Goal: Complete application form: Complete application form

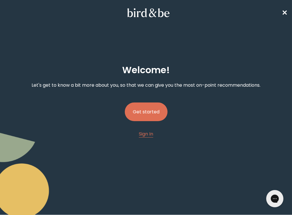
click at [138, 111] on button "Get started" at bounding box center [146, 111] width 43 height 19
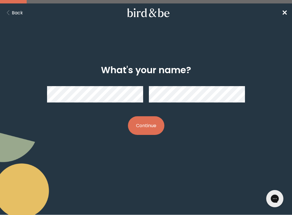
click at [142, 128] on button "Continue" at bounding box center [146, 125] width 36 height 19
click at [148, 132] on button "Continue" at bounding box center [146, 125] width 36 height 19
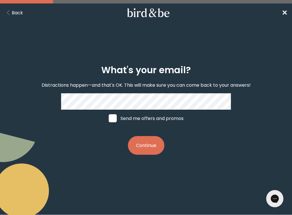
click at [146, 145] on button "Continue" at bounding box center [146, 145] width 36 height 19
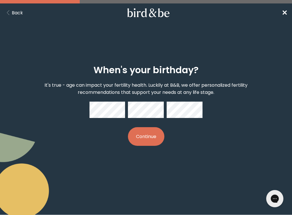
click at [150, 139] on button "Continue" at bounding box center [146, 136] width 36 height 19
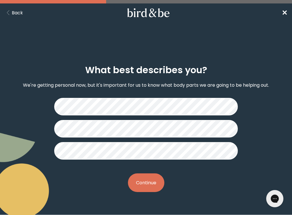
click at [140, 185] on button "Continue" at bounding box center [146, 182] width 36 height 19
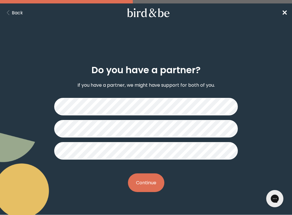
click at [141, 186] on button "Continue" at bounding box center [146, 182] width 36 height 19
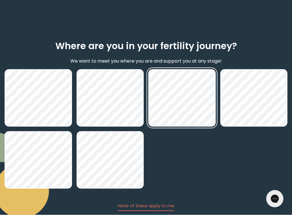
scroll to position [56, 0]
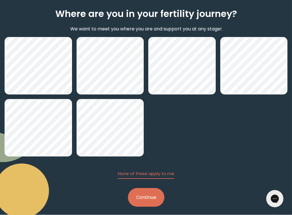
click at [148, 196] on button "Continue" at bounding box center [146, 197] width 36 height 19
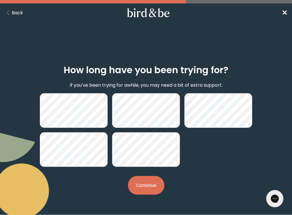
click at [136, 183] on button "Continue" at bounding box center [146, 185] width 36 height 19
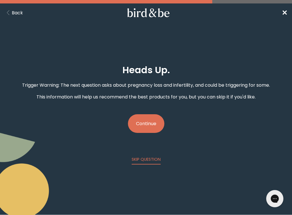
click at [143, 123] on button "Continue" at bounding box center [146, 123] width 36 height 19
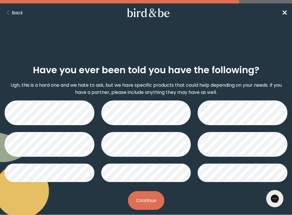
click at [152, 197] on button "Continue" at bounding box center [146, 200] width 36 height 19
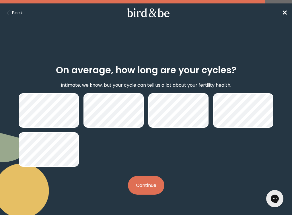
click at [145, 187] on button "Continue" at bounding box center [146, 185] width 36 height 19
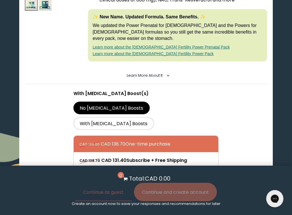
scroll to position [172, 0]
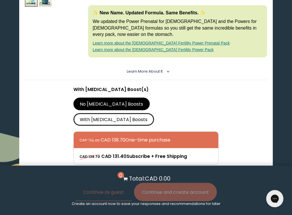
click at [154, 113] on label "With [MEDICAL_DATA] Boosts" at bounding box center [113, 119] width 81 height 13
click at [0, 0] on input "With [MEDICAL_DATA] Boosts" at bounding box center [0, 0] width 0 height 0
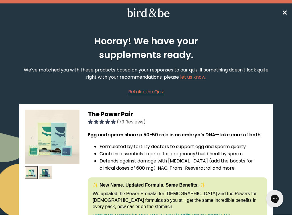
scroll to position [0, 0]
